Goal: Task Accomplishment & Management: Manage account settings

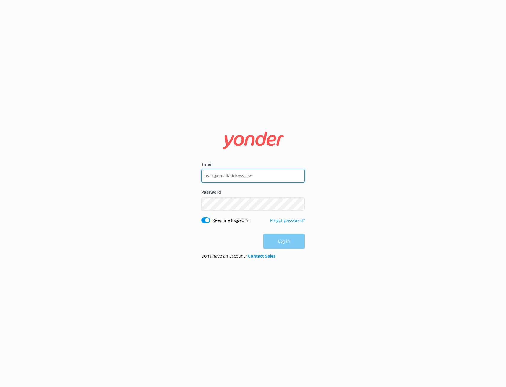
type input "[EMAIL_ADDRESS][DOMAIN_NAME]"
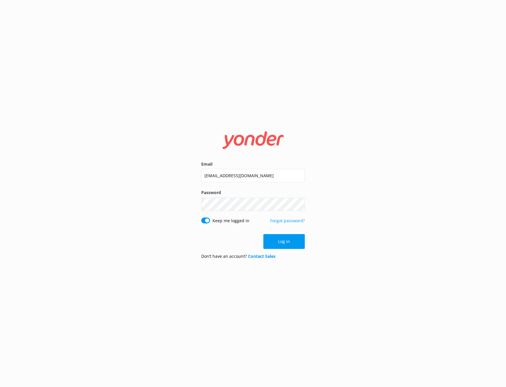
click at [290, 241] on div "Log in" at bounding box center [253, 241] width 104 height 15
click at [290, 241] on button "Log in" at bounding box center [284, 241] width 41 height 15
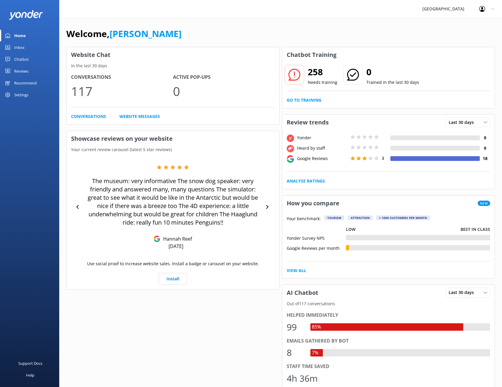
click at [31, 71] on link "Reviews" at bounding box center [29, 71] width 59 height 12
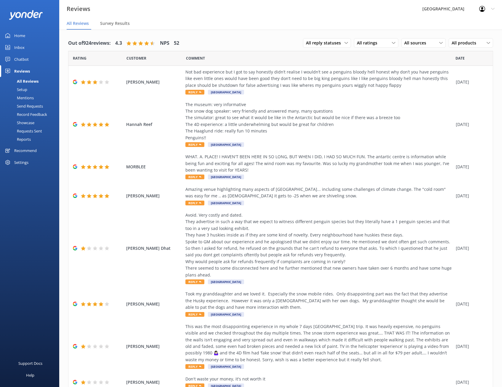
click at [32, 86] on link "Setup" at bounding box center [32, 89] width 56 height 8
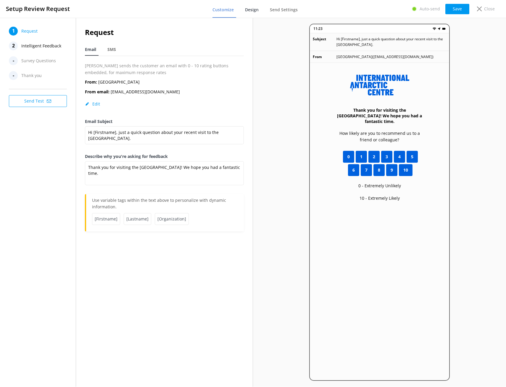
click at [257, 11] on span "Design" at bounding box center [252, 10] width 14 height 6
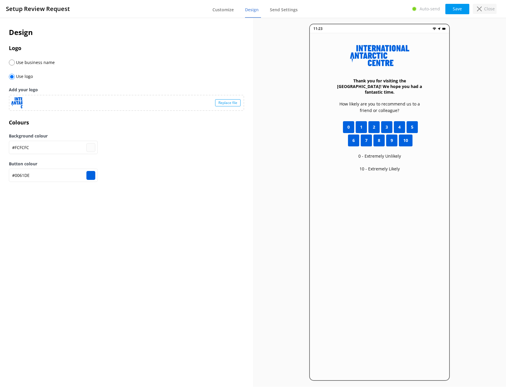
click at [493, 11] on p "Close" at bounding box center [490, 9] width 11 height 7
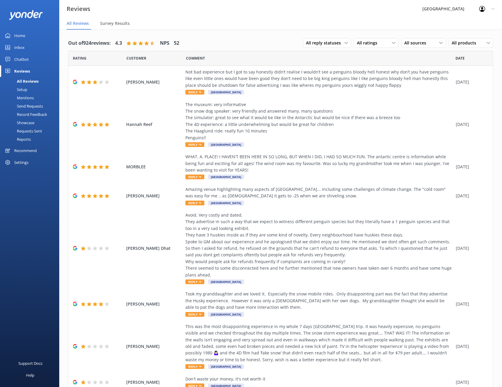
click at [481, 10] on icon at bounding box center [482, 9] width 6 height 6
click at [468, 38] on link "Logout" at bounding box center [472, 40] width 59 height 15
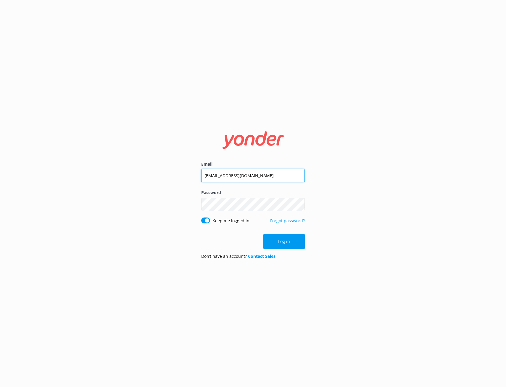
click at [243, 176] on input "[EMAIL_ADDRESS][DOMAIN_NAME]" at bounding box center [253, 175] width 104 height 13
type input "[PERSON_NAME][EMAIL_ADDRESS][DOMAIN_NAME]"
click at [291, 240] on button "Log in" at bounding box center [284, 241] width 41 height 15
